Goal: Navigation & Orientation: Go to known website

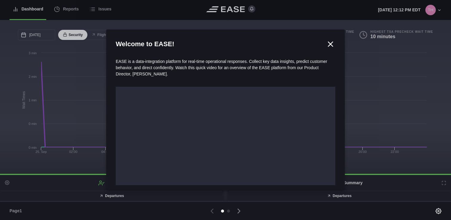
click at [329, 44] on icon at bounding box center [330, 44] width 9 height 9
click at [327, 46] on icon at bounding box center [330, 44] width 9 height 9
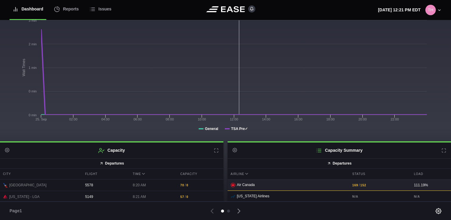
scroll to position [55, 0]
